Goal: Find specific page/section: Find specific page/section

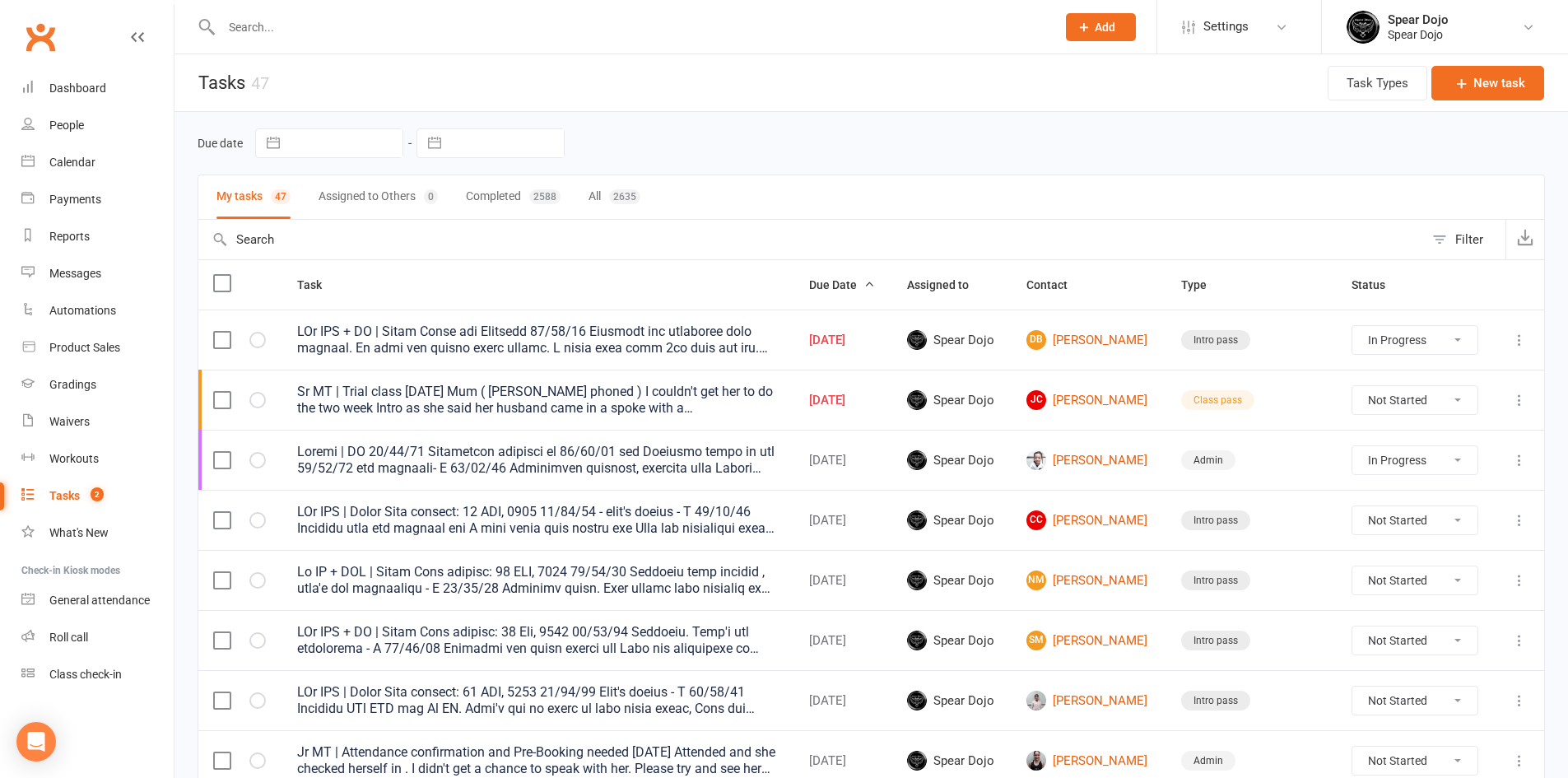
select select "started"
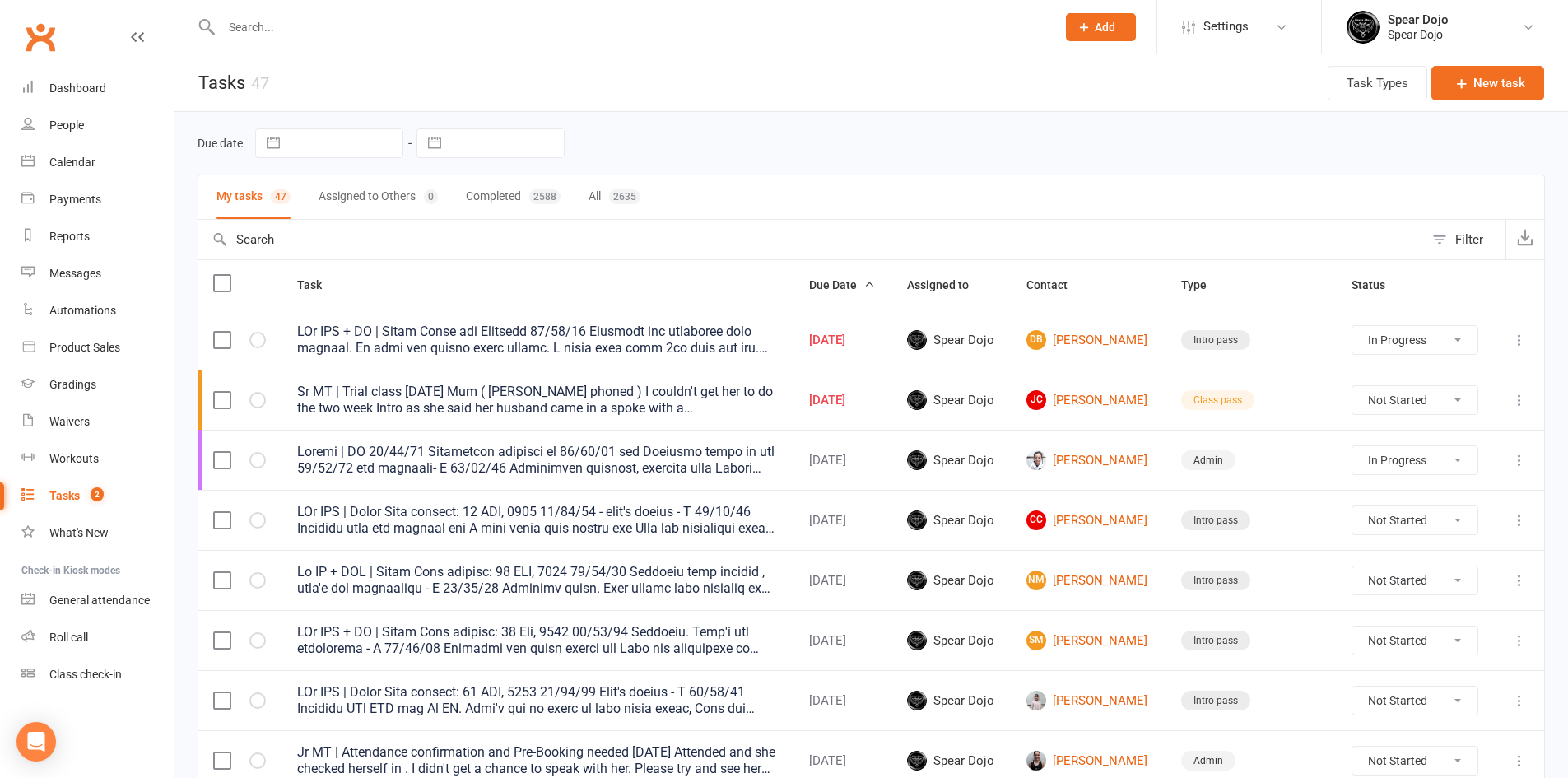
select select "started"
click at [253, 24] on input "text" at bounding box center [630, 27] width 828 height 23
click at [251, 22] on input "text" at bounding box center [630, 27] width 828 height 23
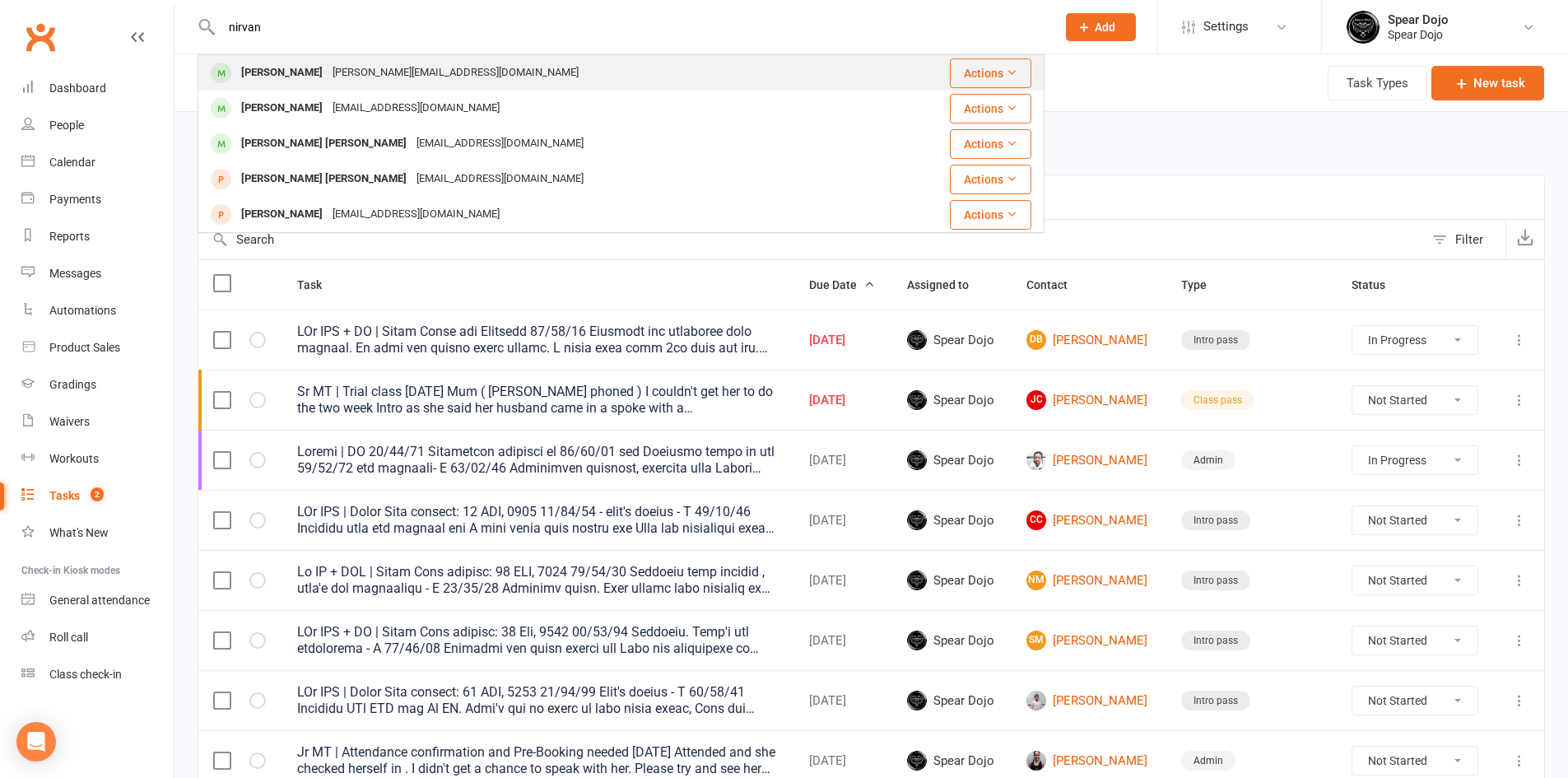
type input "nirvan"
click at [283, 73] on div "[PERSON_NAME]" at bounding box center [282, 73] width 92 height 24
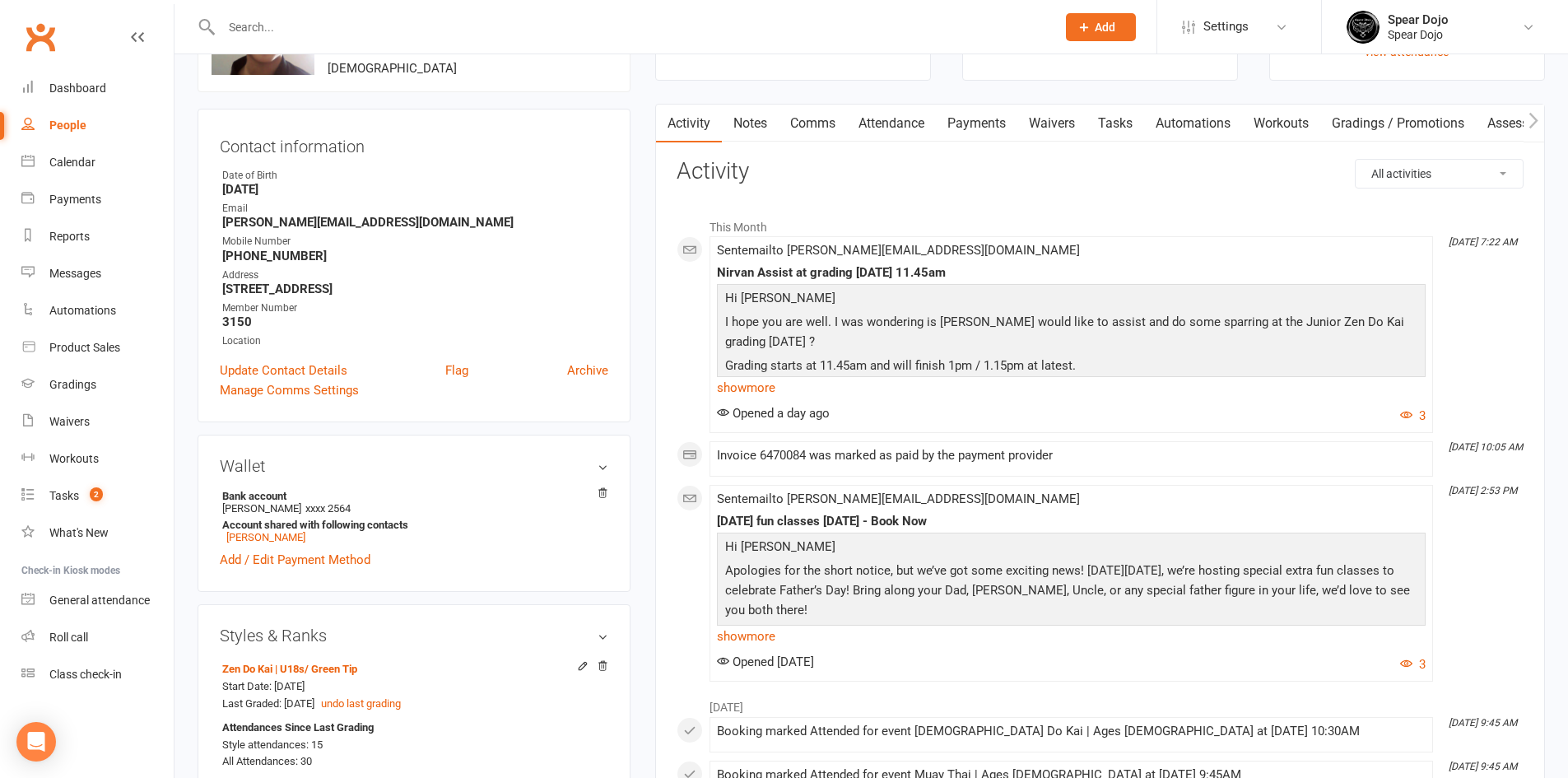
scroll to position [165, 0]
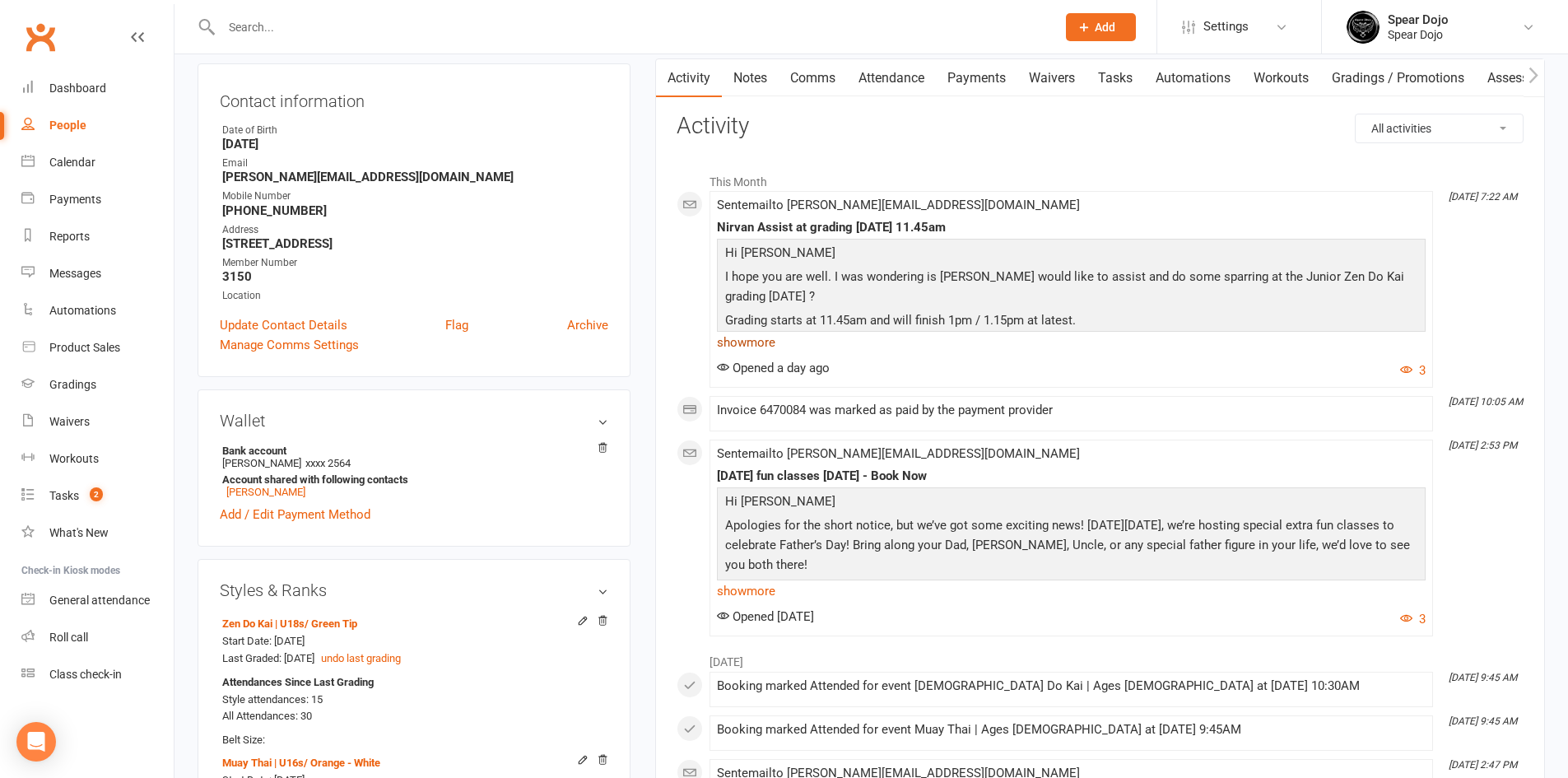
click at [733, 344] on link "show more" at bounding box center [1071, 342] width 708 height 23
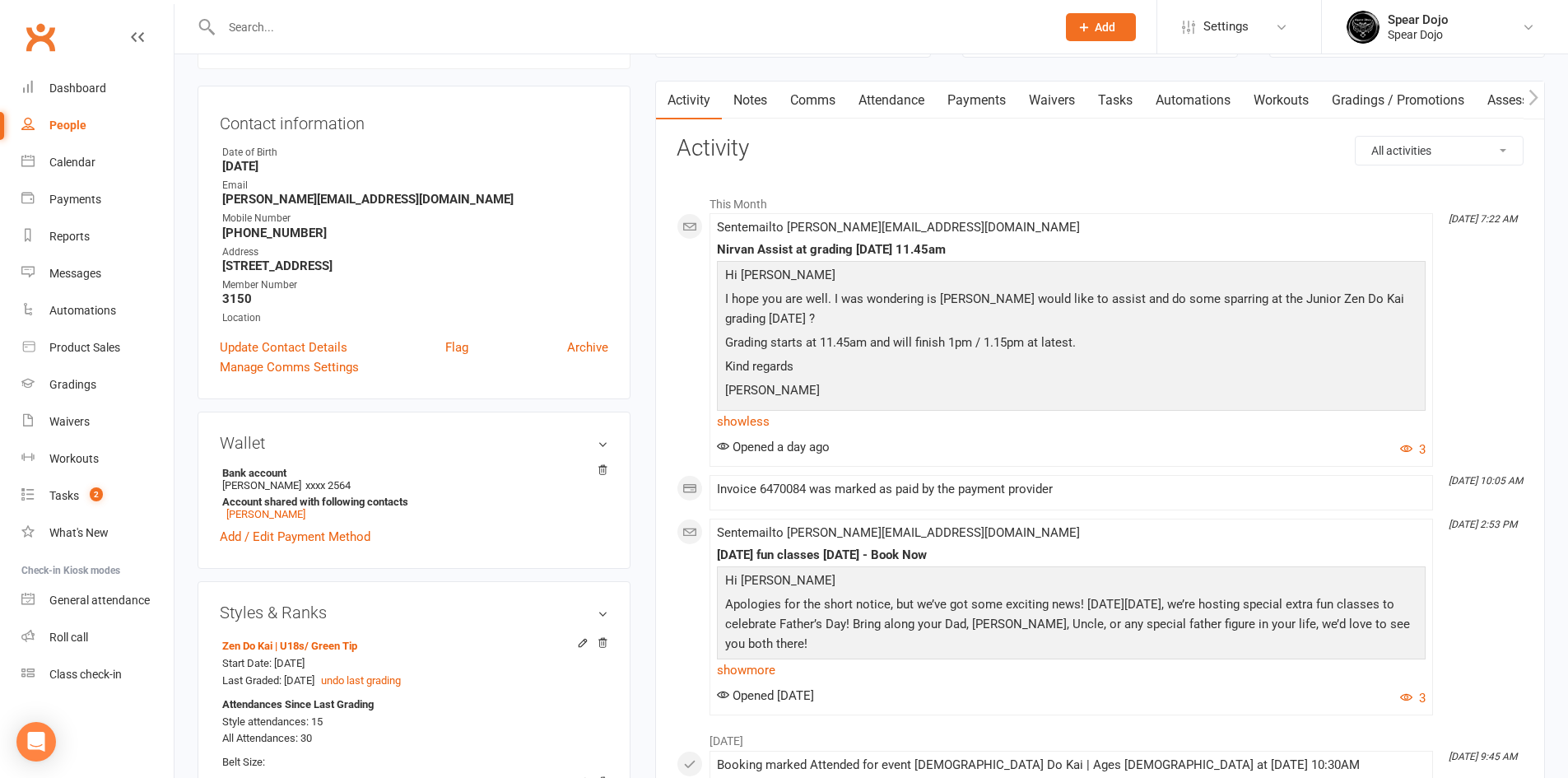
scroll to position [0, 0]
